Goal: Download file/media

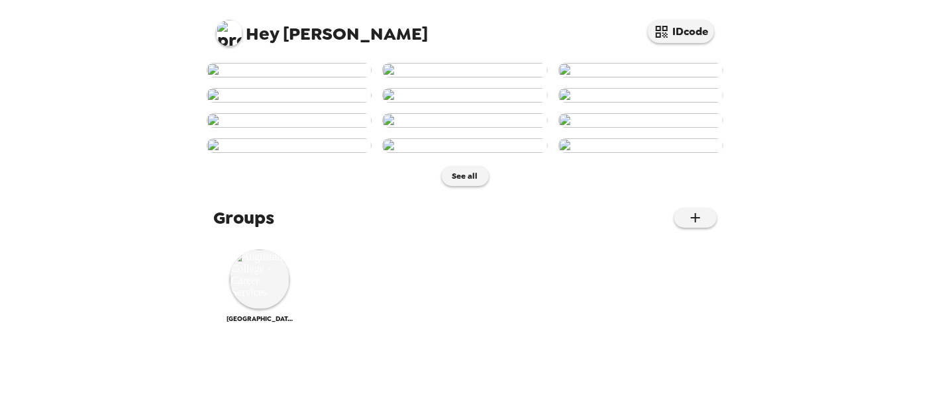
click at [228, 32] on img at bounding box center [229, 33] width 26 height 26
click at [738, 41] on div at bounding box center [465, 207] width 930 height 415
click at [462, 186] on button "See all" at bounding box center [465, 176] width 47 height 20
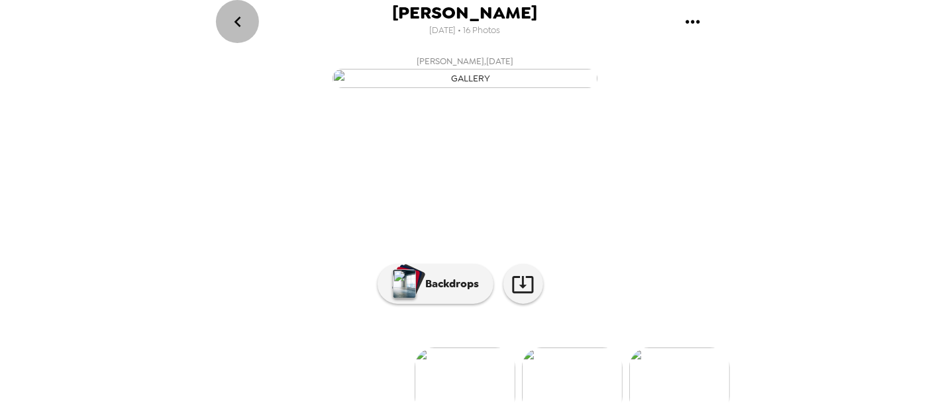
click at [237, 21] on icon "go back" at bounding box center [237, 21] width 21 height 21
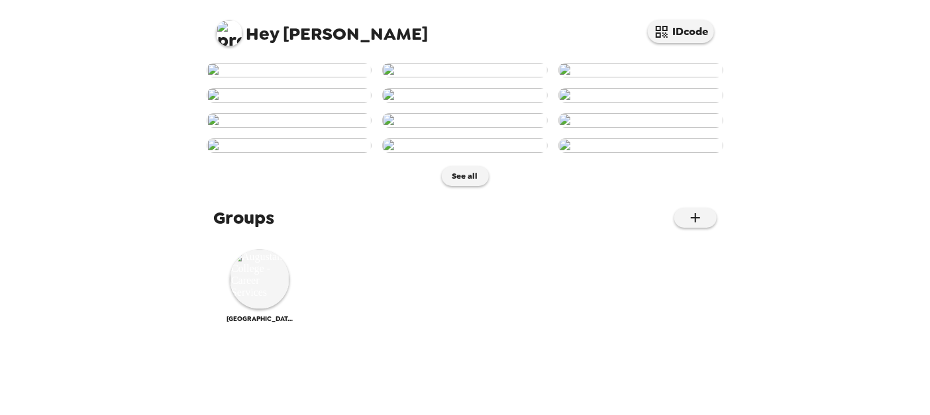
scroll to position [662, 0]
click at [460, 148] on img at bounding box center [464, 145] width 165 height 15
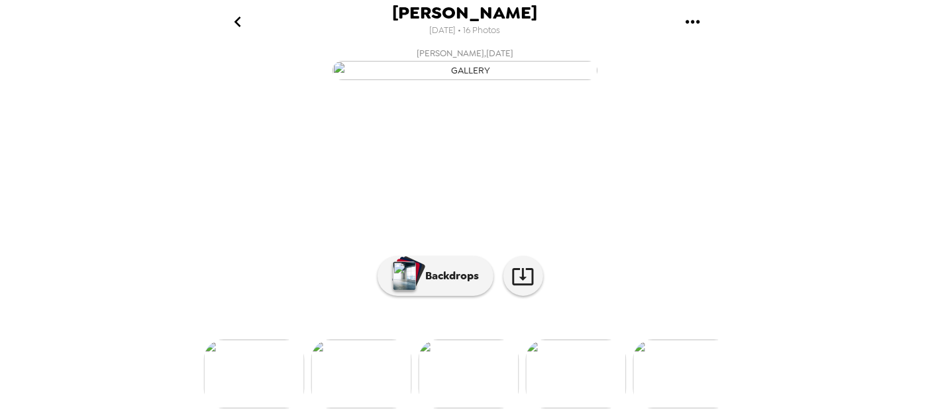
scroll to position [157, 0]
click at [443, 268] on p "Backdrops" at bounding box center [449, 276] width 60 height 16
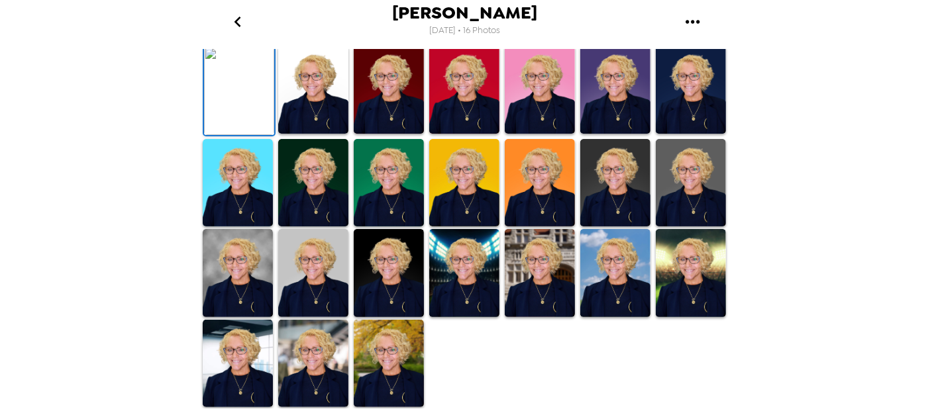
scroll to position [389, 0]
click at [383, 352] on img at bounding box center [389, 364] width 70 height 88
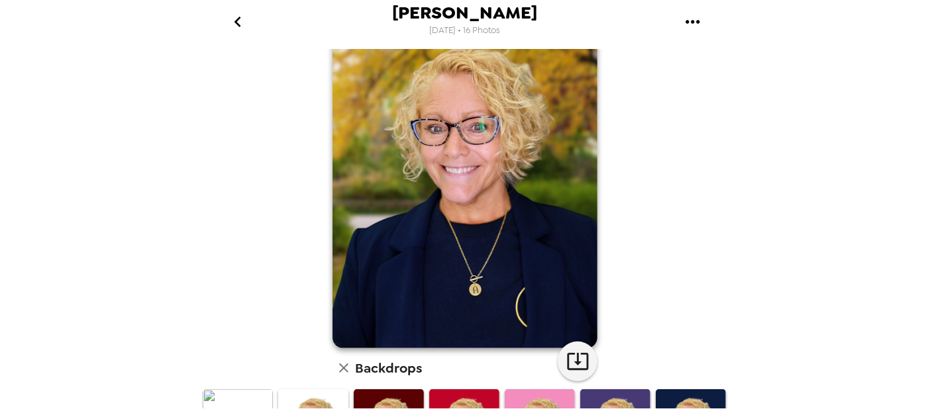
scroll to position [0, 0]
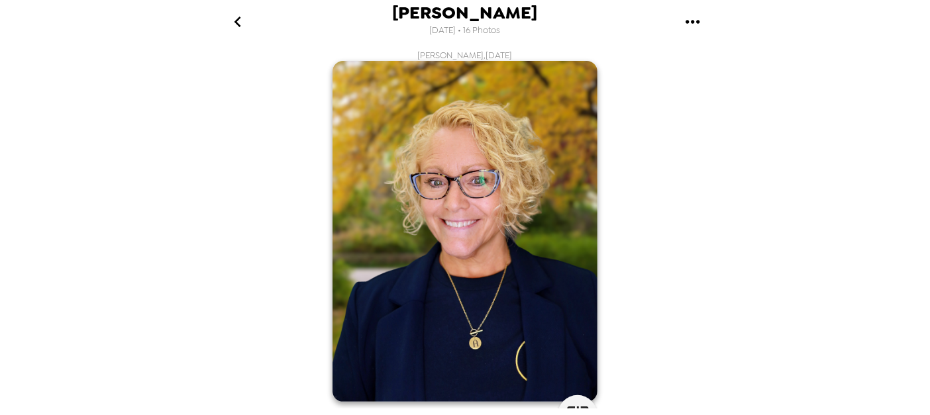
click at [689, 22] on icon "gallery menu" at bounding box center [692, 21] width 21 height 21
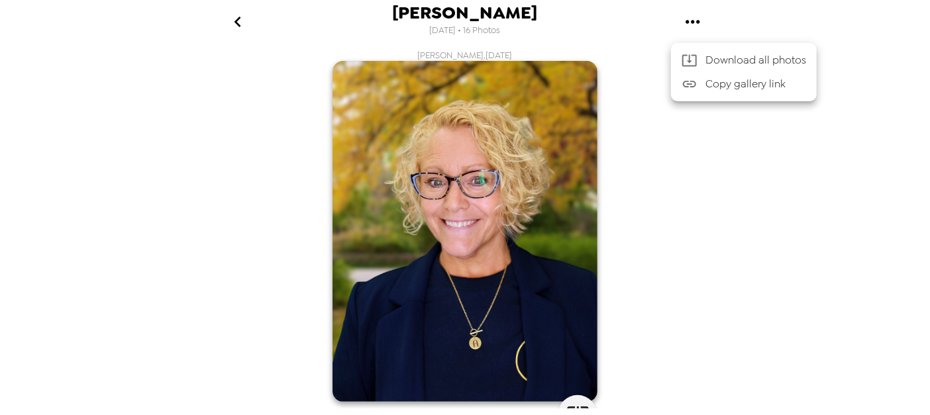
click at [729, 59] on span "Download all photos" at bounding box center [755, 60] width 101 height 16
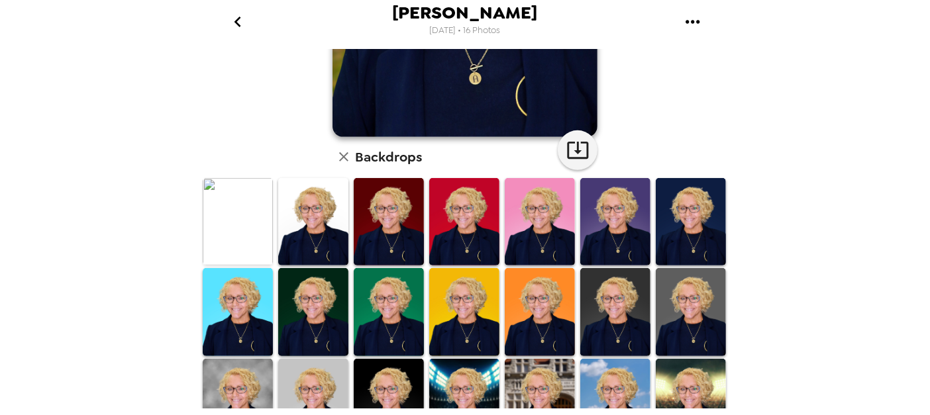
scroll to position [331, 0]
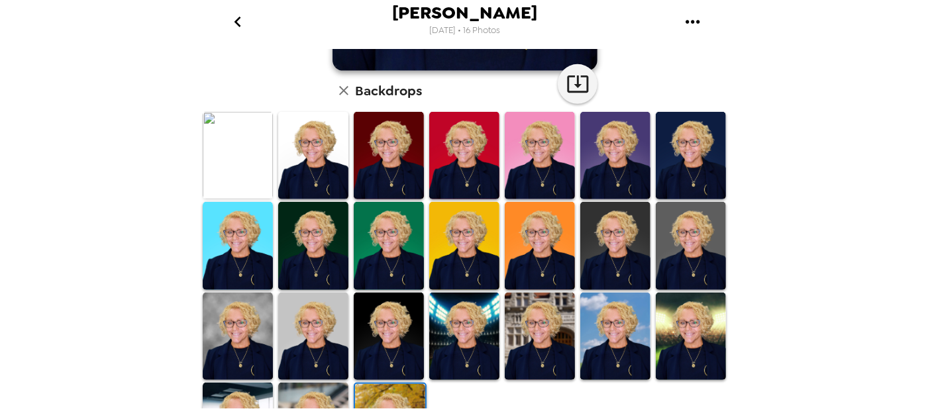
click at [678, 159] on img at bounding box center [691, 156] width 70 height 88
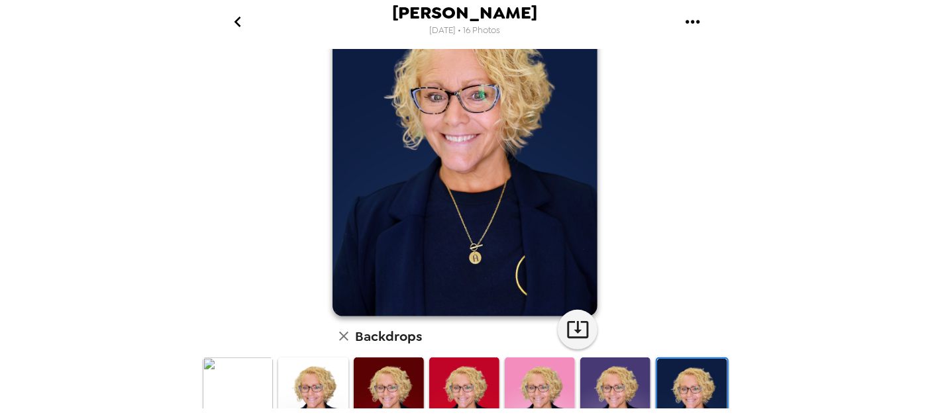
scroll to position [199, 0]
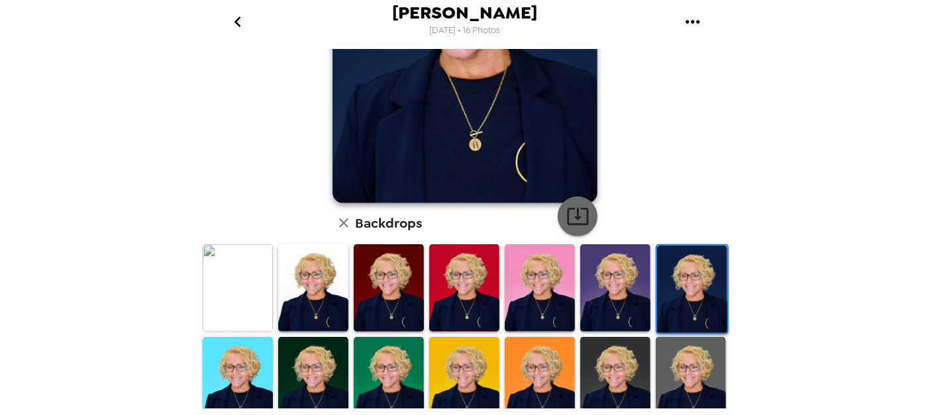
click at [573, 215] on icon "button" at bounding box center [577, 216] width 23 height 23
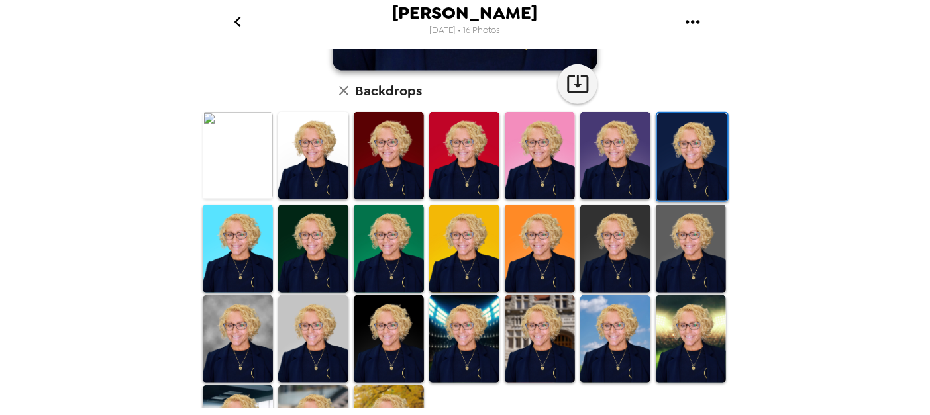
scroll to position [389, 0]
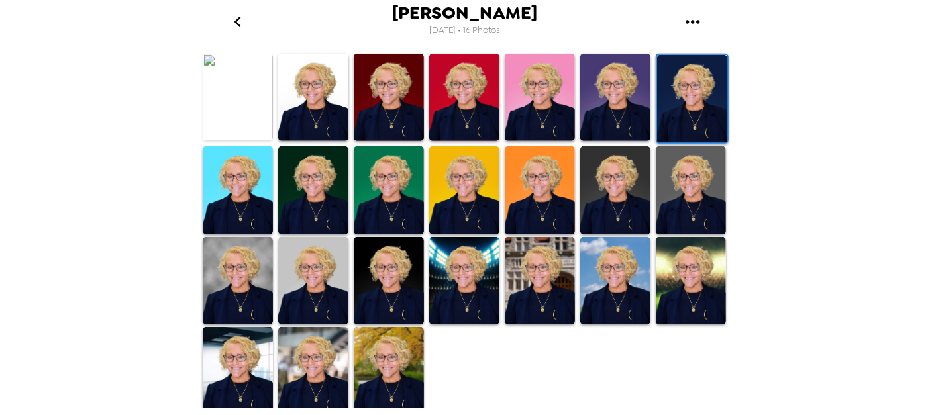
click at [466, 181] on img at bounding box center [464, 190] width 70 height 88
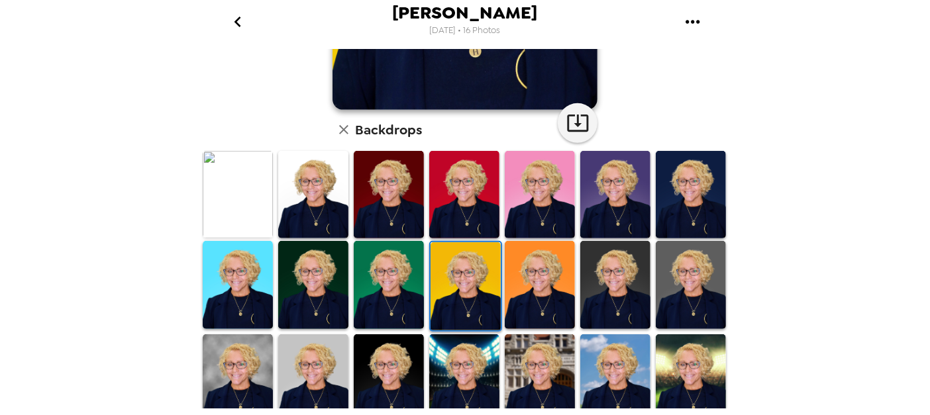
scroll to position [124, 0]
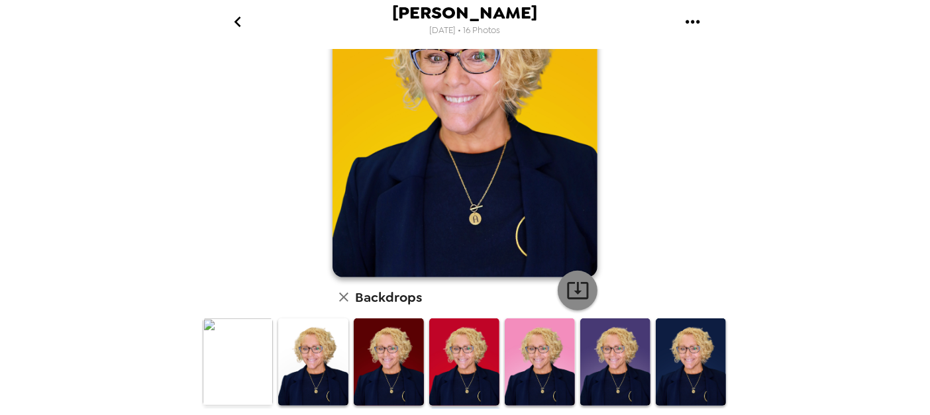
click at [567, 291] on icon "button" at bounding box center [577, 290] width 23 height 23
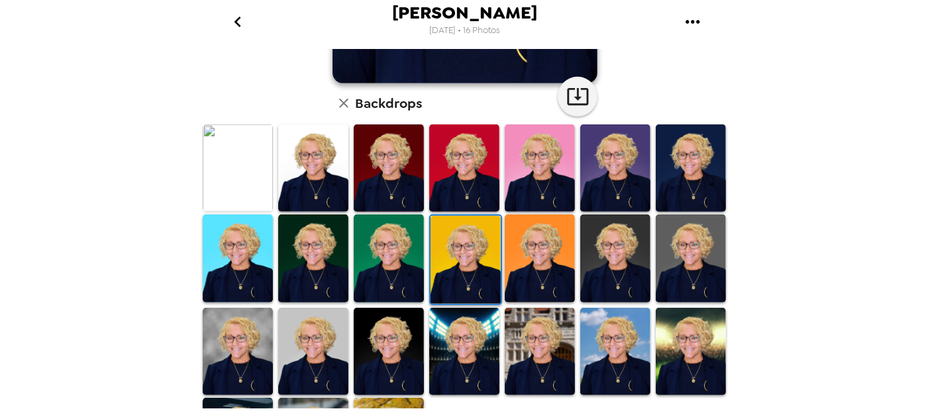
scroll to position [323, 0]
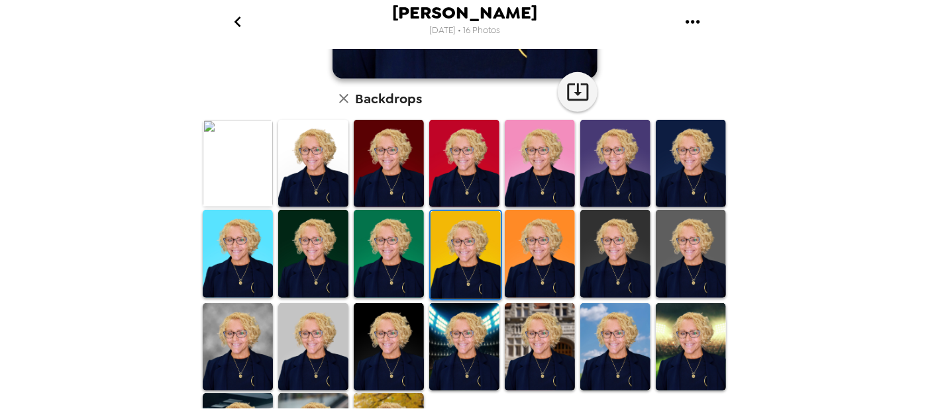
click at [235, 160] on img at bounding box center [238, 164] width 70 height 88
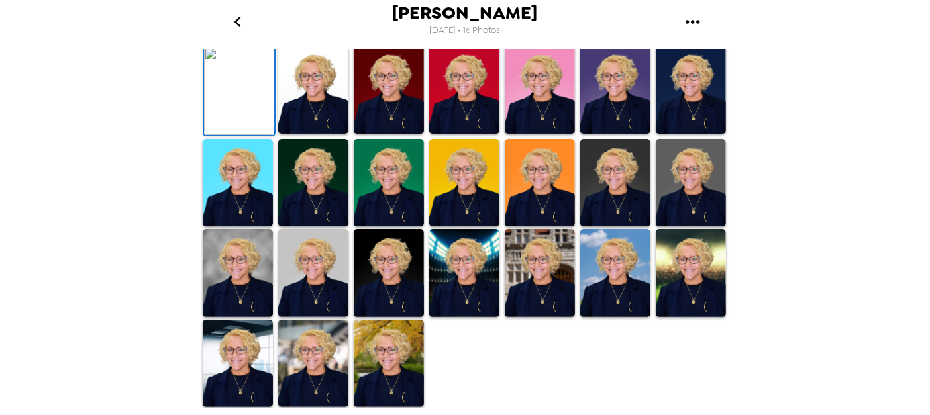
click at [568, 30] on icon "button" at bounding box center [577, 18] width 23 height 23
click at [313, 134] on img at bounding box center [313, 90] width 70 height 88
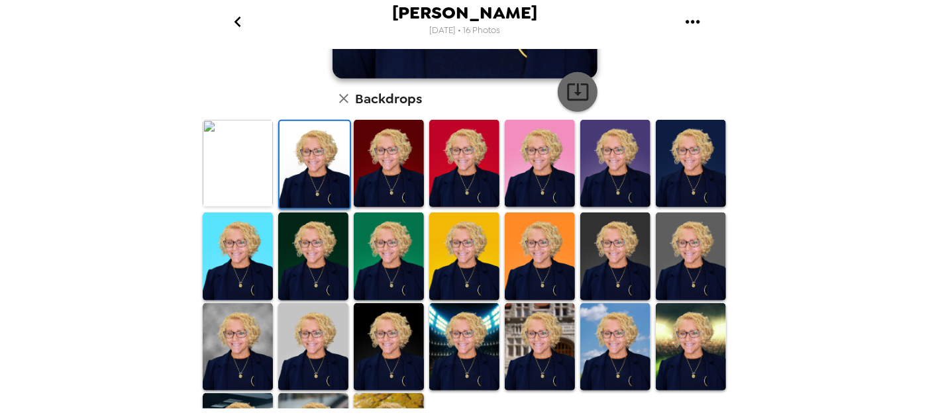
click at [569, 90] on icon "button" at bounding box center [577, 91] width 23 height 23
click at [319, 344] on img at bounding box center [313, 347] width 70 height 88
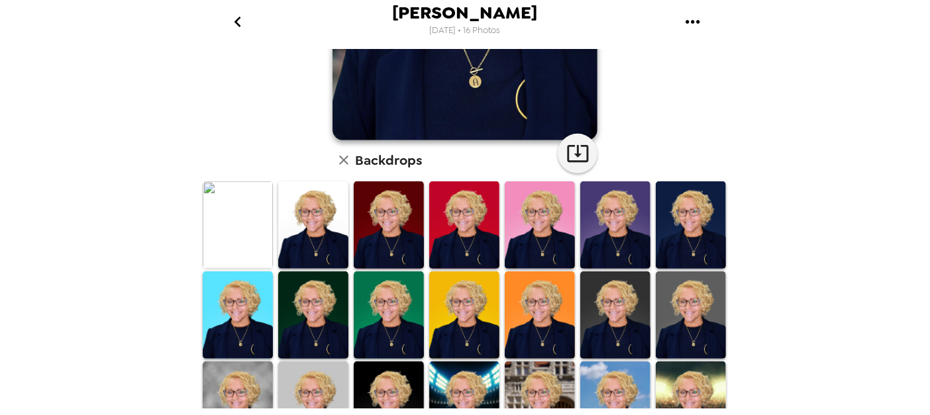
scroll to position [265, 0]
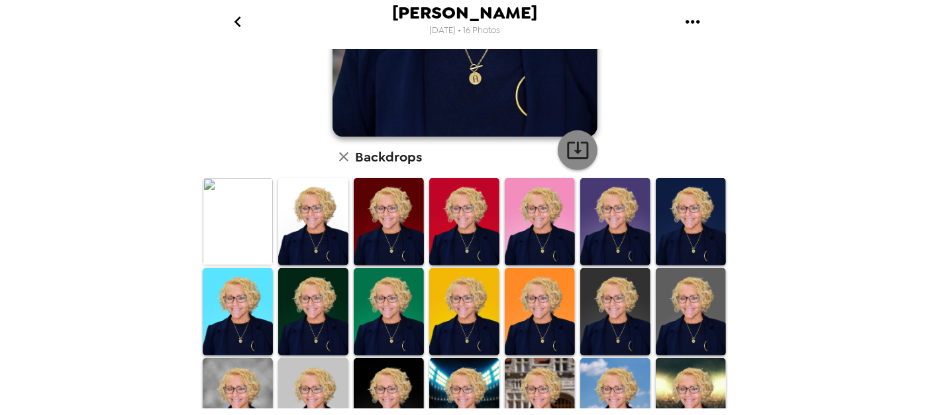
click at [575, 149] on icon "button" at bounding box center [577, 149] width 23 height 23
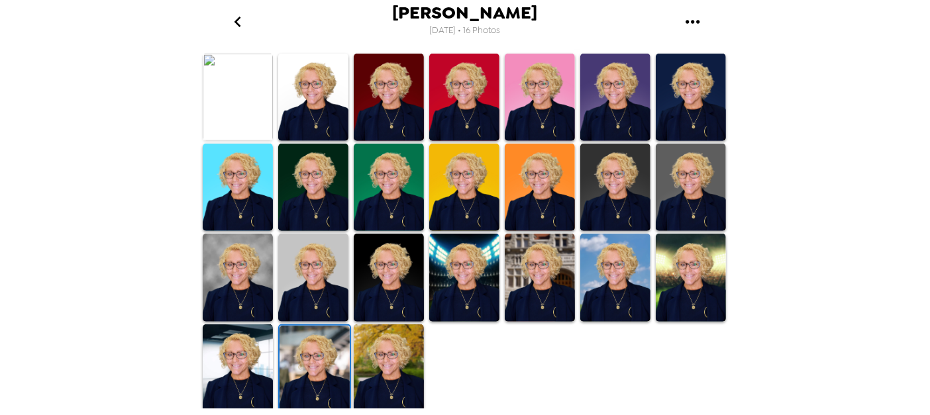
click at [389, 265] on img at bounding box center [389, 277] width 70 height 87
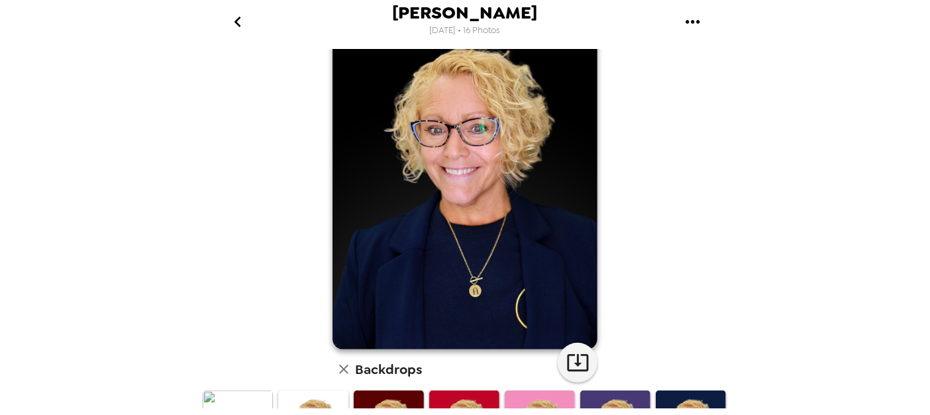
scroll to position [132, 0]
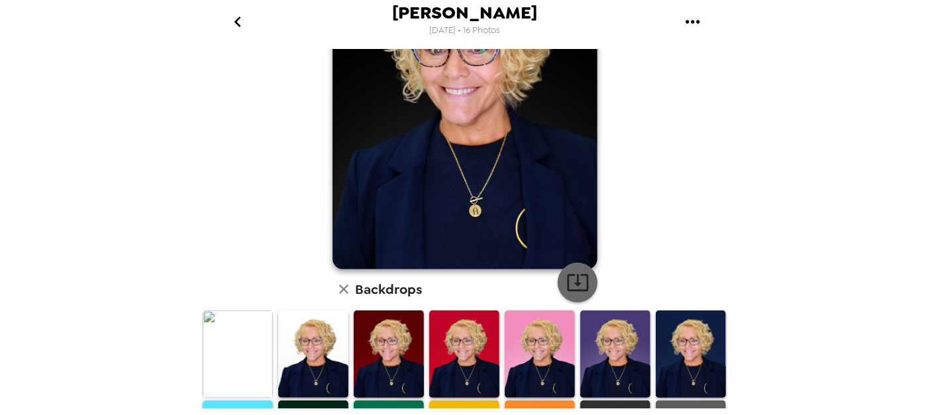
click at [572, 283] on icon "button" at bounding box center [577, 282] width 21 height 17
drag, startPoint x: 928, startPoint y: 8, endPoint x: 896, endPoint y: 228, distance: 222.9
click at [901, 228] on div "[PERSON_NAME] [DATE] • 16 Photos [PERSON_NAME] , [DATE] Backdrops" at bounding box center [465, 207] width 930 height 415
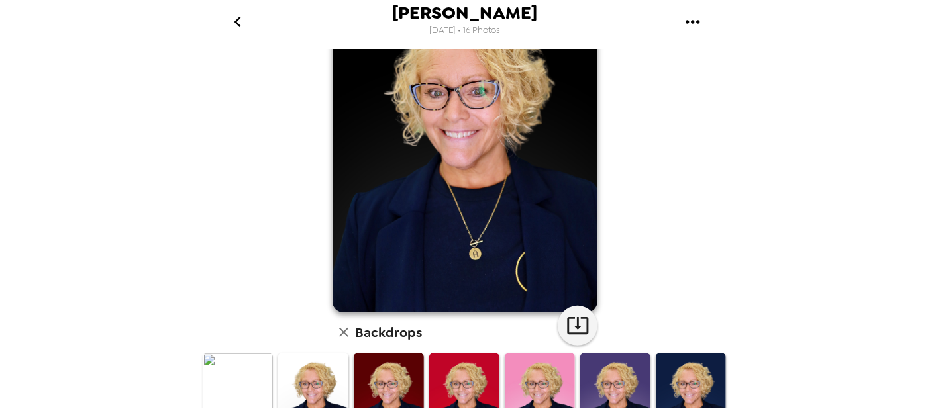
scroll to position [0, 0]
